Goal: Entertainment & Leisure: Consume media (video, audio)

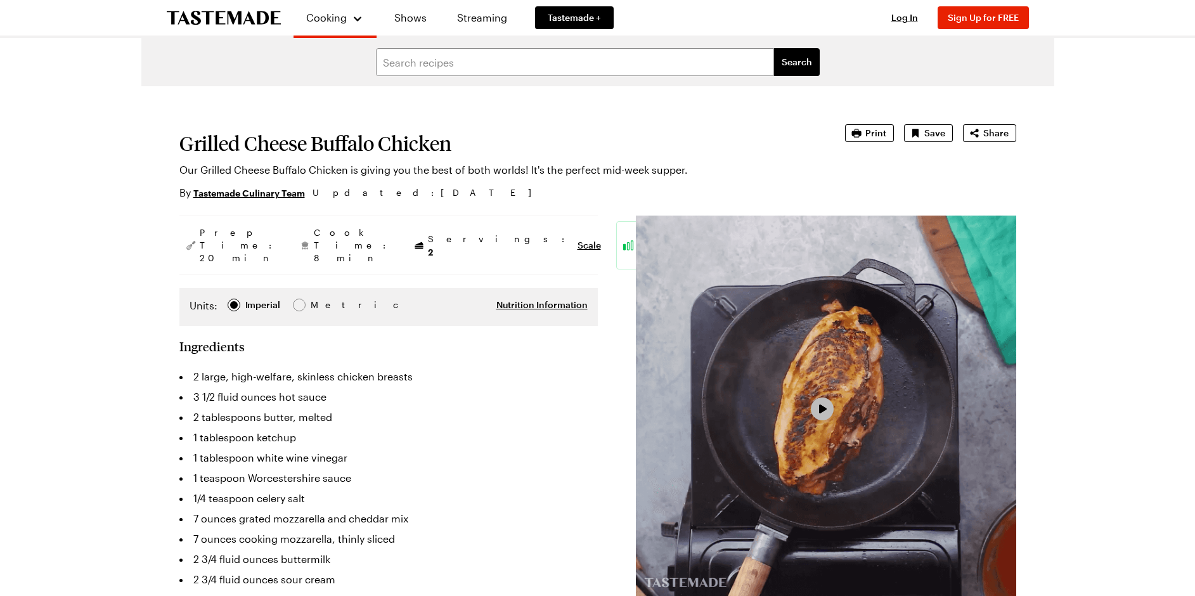
click at [820, 409] on span "Video Player" at bounding box center [821, 409] width 11 height 11
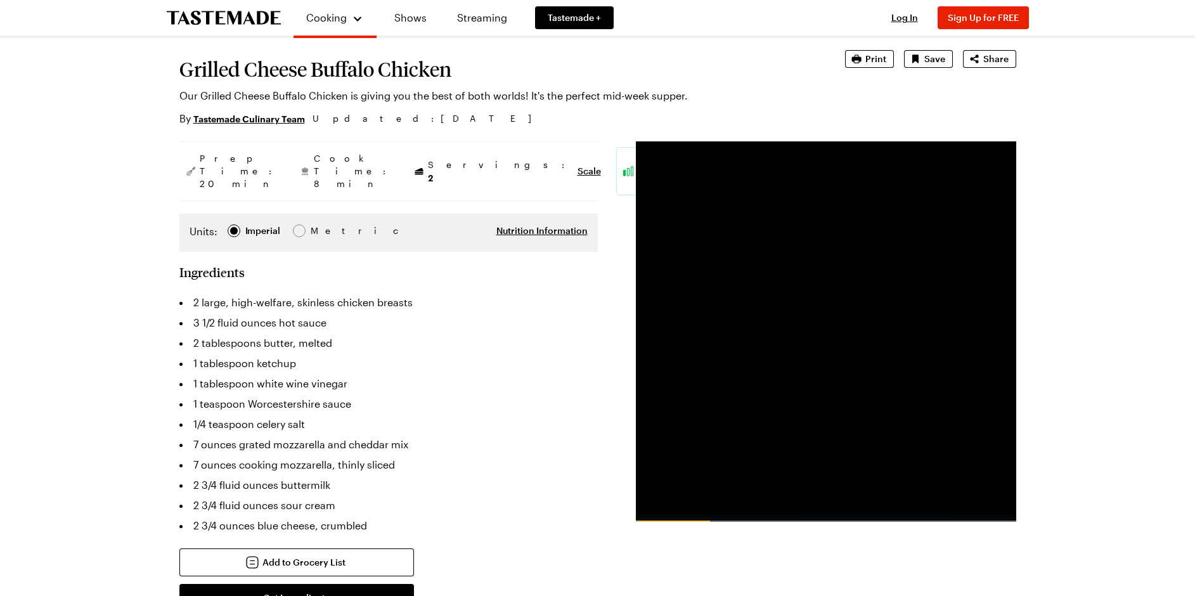
scroll to position [65, 0]
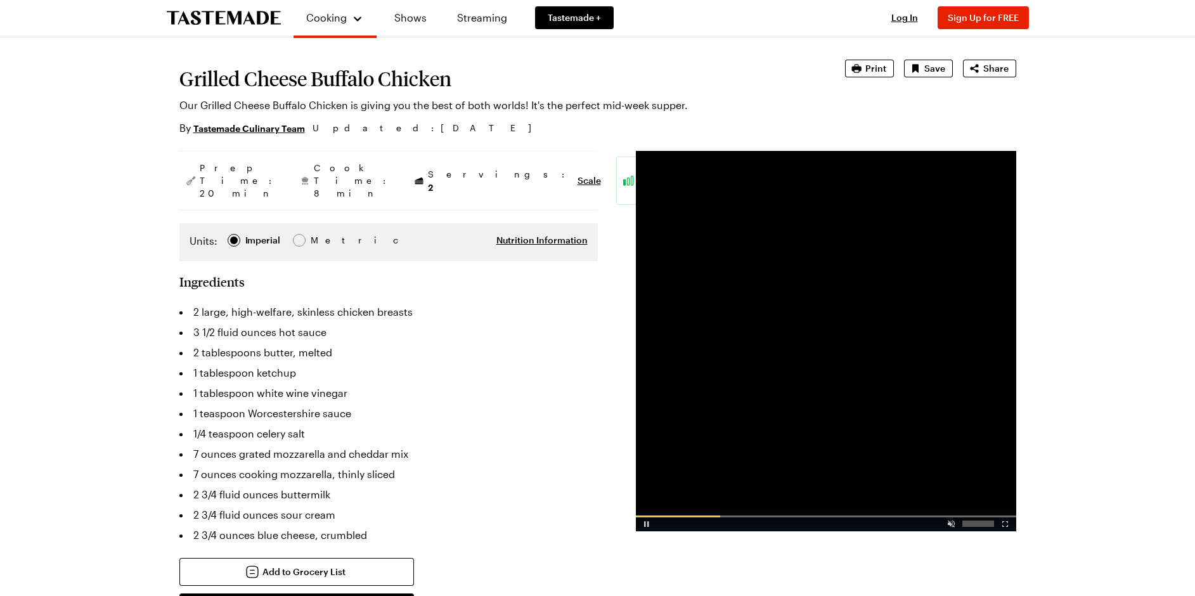
drag, startPoint x: 782, startPoint y: 515, endPoint x: 841, endPoint y: 518, distance: 59.0
click at [783, 515] on div "Video Player" at bounding box center [826, 516] width 380 height 2
drag, startPoint x: 872, startPoint y: 515, endPoint x: 654, endPoint y: 522, distance: 218.1
click at [871, 516] on div "Video Player" at bounding box center [826, 516] width 380 height 2
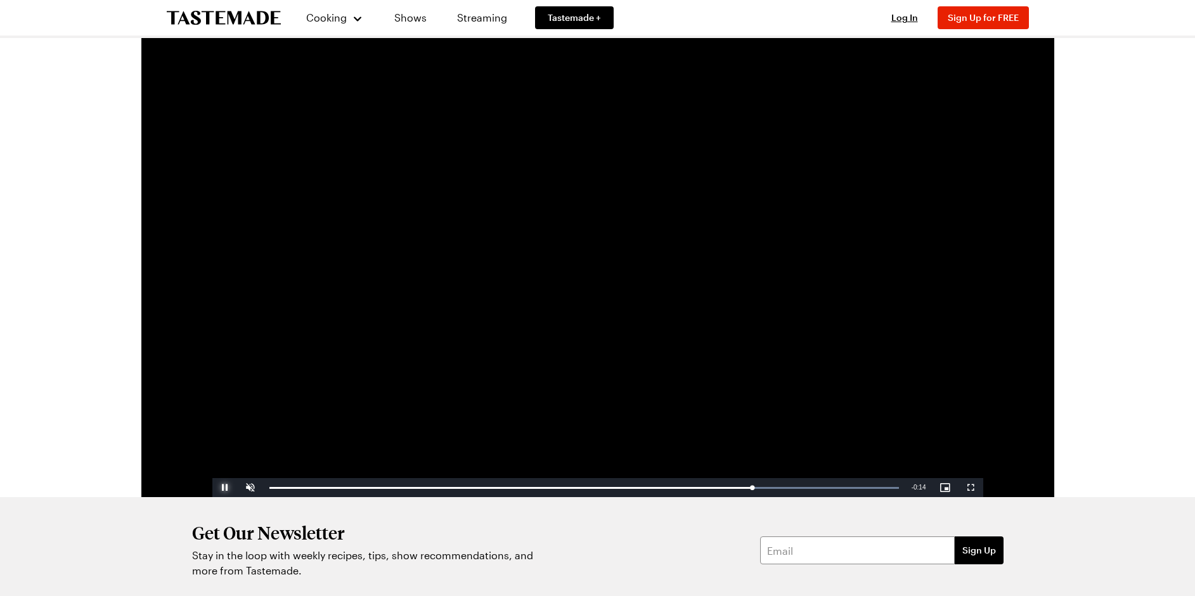
scroll to position [1, 0]
click at [228, 487] on span "Video Player" at bounding box center [224, 487] width 25 height 0
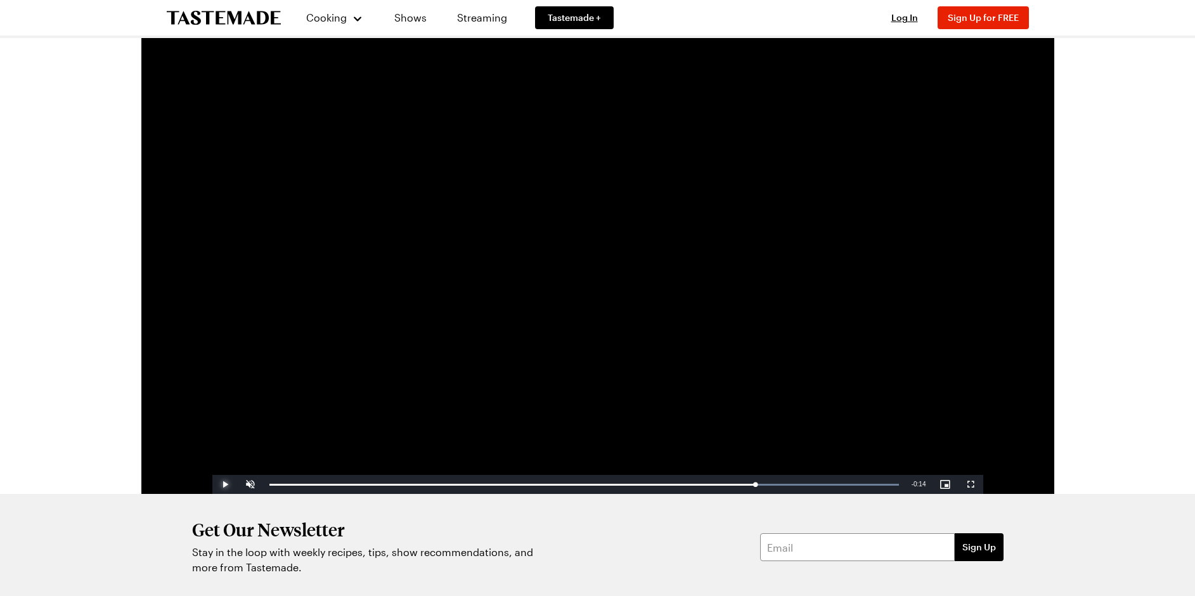
scroll to position [4, 0]
click at [226, 484] on span "Video Player" at bounding box center [224, 484] width 25 height 0
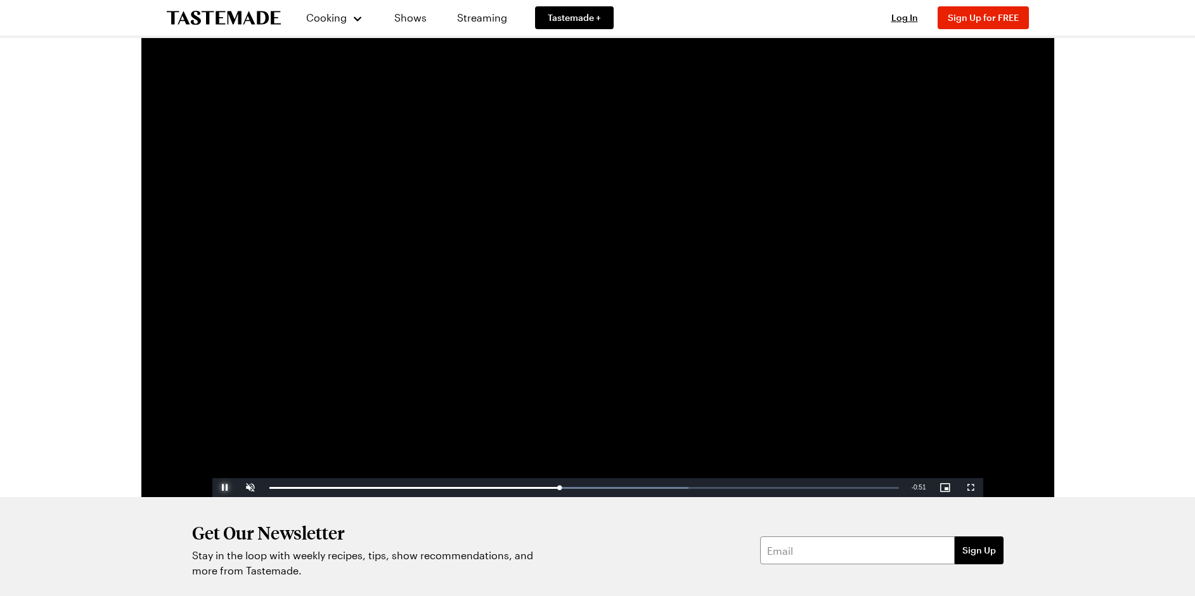
click at [224, 487] on span "Video Player" at bounding box center [224, 487] width 25 height 0
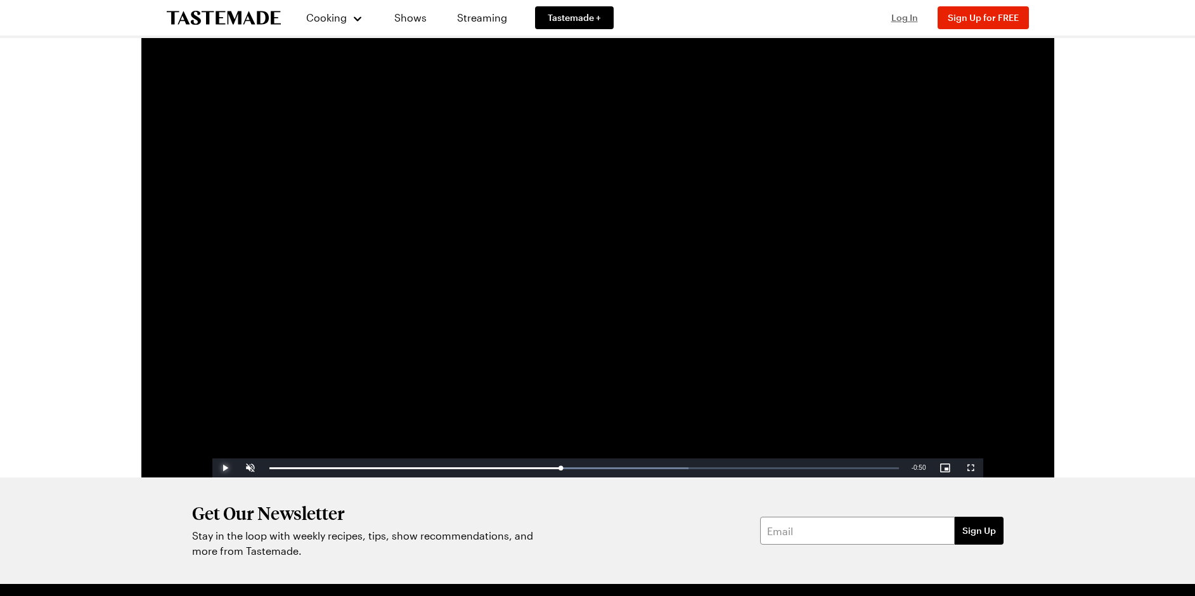
scroll to position [23, 0]
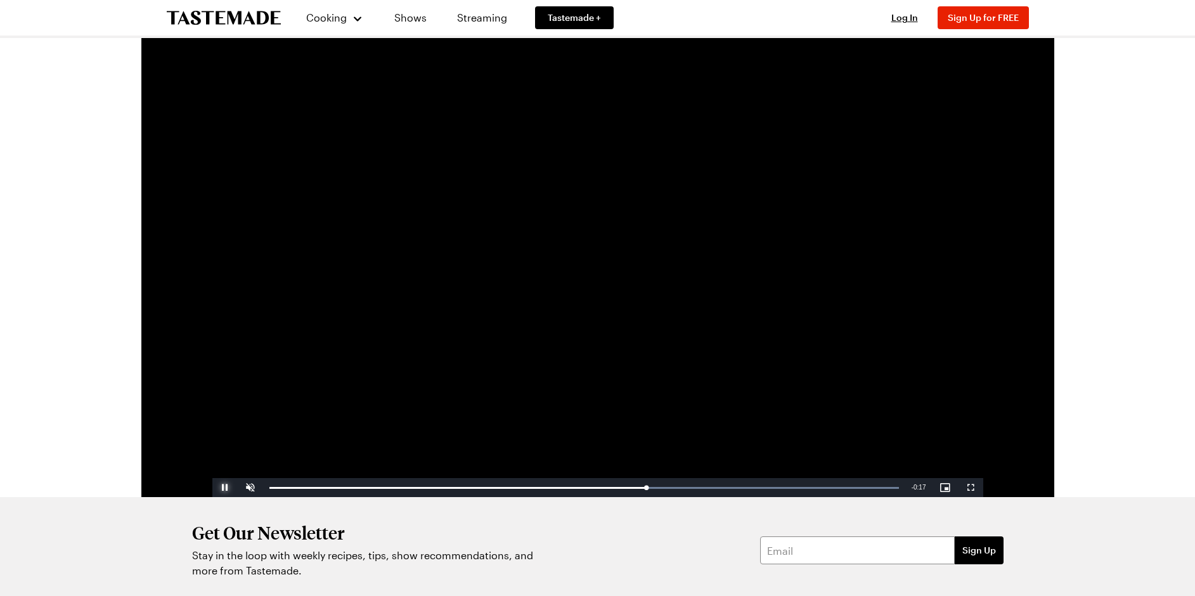
click at [228, 487] on span "Video Player" at bounding box center [224, 487] width 25 height 0
drag, startPoint x: 633, startPoint y: 488, endPoint x: 547, endPoint y: 496, distance: 86.0
click at [586, 489] on div "Loaded : 100.00% 0:21 0:21" at bounding box center [583, 487] width 629 height 3
drag, startPoint x: 584, startPoint y: 486, endPoint x: 571, endPoint y: 489, distance: 13.6
click at [571, 489] on div "0:20" at bounding box center [426, 487] width 314 height 3
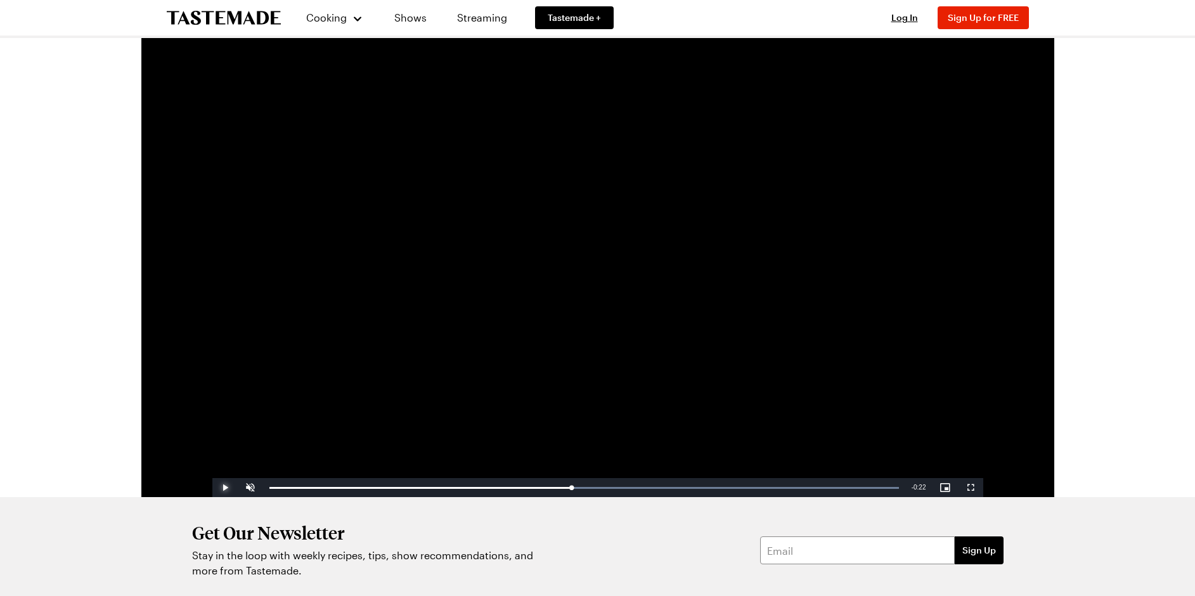
click at [227, 487] on span "Video Player" at bounding box center [224, 487] width 25 height 0
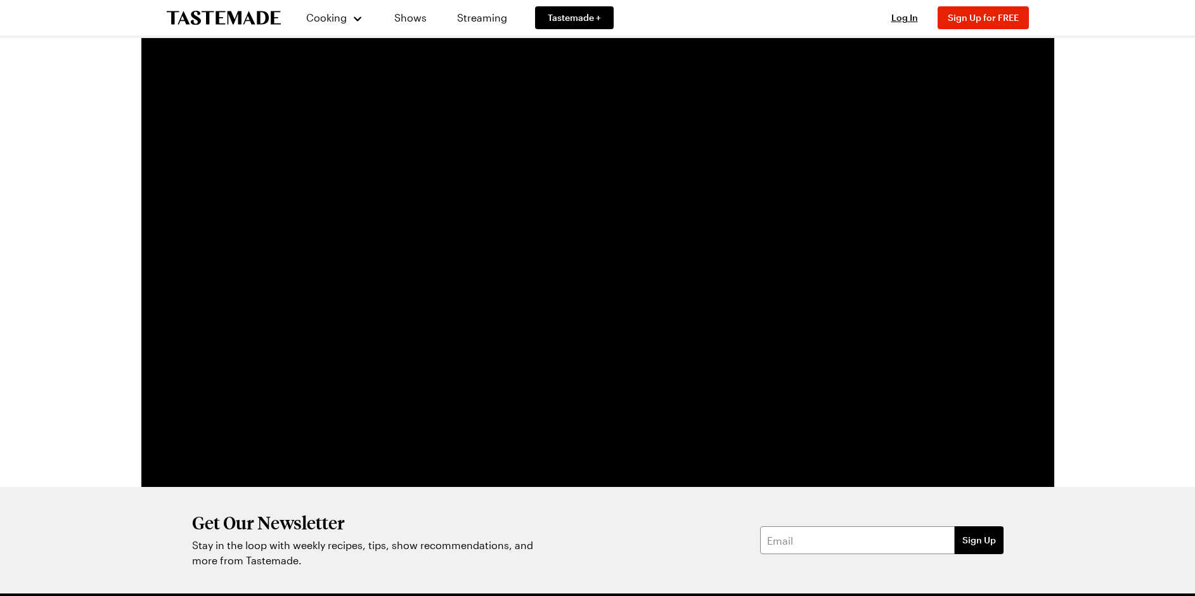
scroll to position [11, 0]
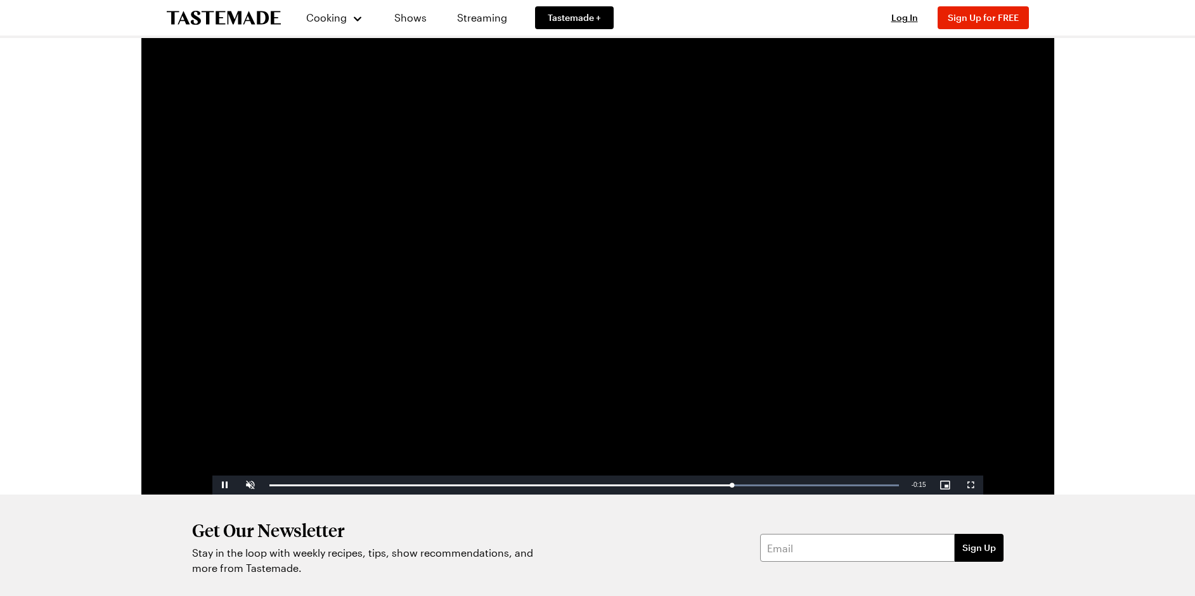
scroll to position [4, 0]
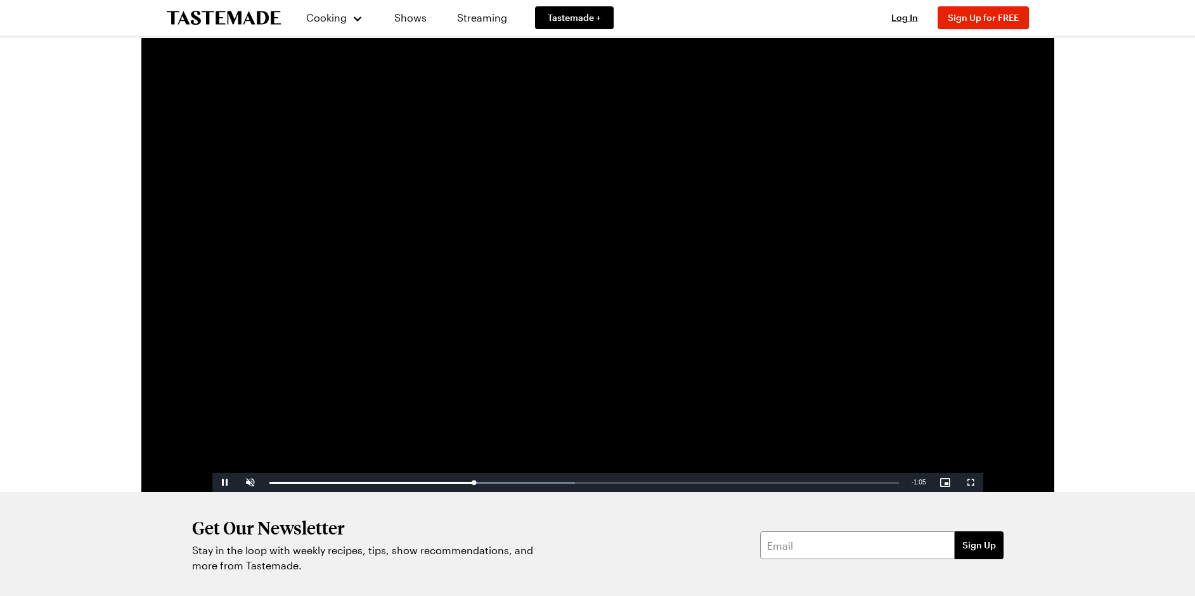
scroll to position [1, 0]
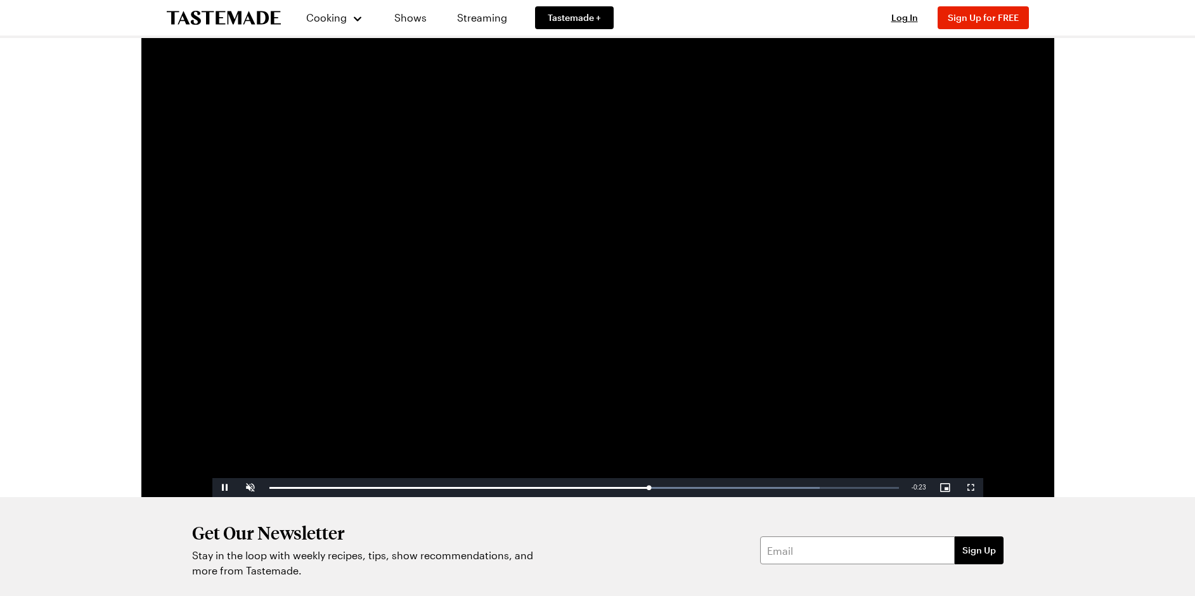
click at [1019, 268] on div "Video Player is loading. Play Video Pause Unmute Current Time 0:35 / Duration 0…" at bounding box center [597, 267] width 913 height 459
